Goal: Task Accomplishment & Management: Complete application form

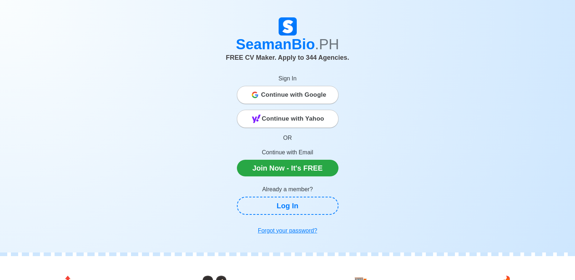
click at [308, 101] on span "Continue with Google" at bounding box center [293, 95] width 65 height 15
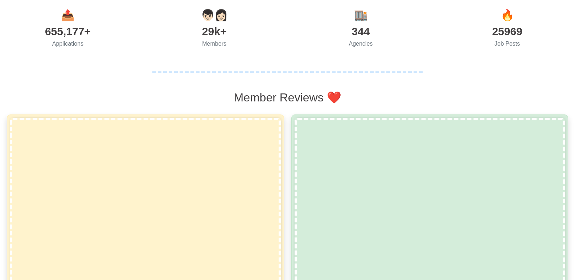
scroll to position [254, 0]
